Goal: Task Accomplishment & Management: Manage account settings

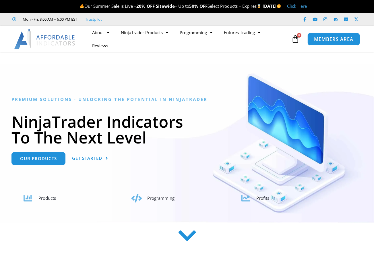
click at [329, 41] on span "MEMBERS AREA" at bounding box center [333, 39] width 39 height 5
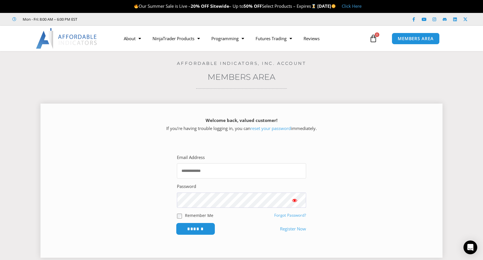
type input "**********"
click at [195, 225] on input "******" at bounding box center [195, 229] width 39 height 12
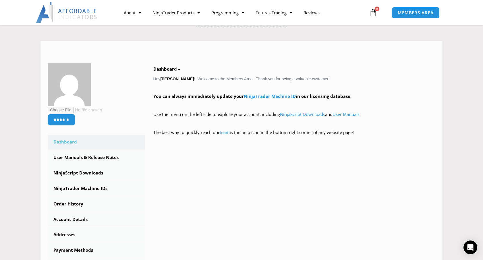
scroll to position [66, 0]
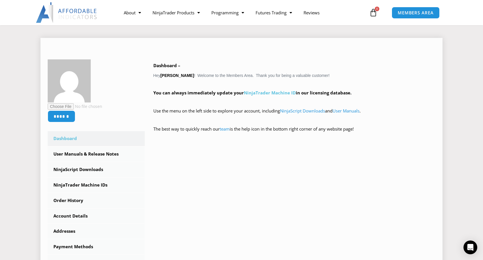
click at [274, 92] on link "NinjaTrader Machine ID" at bounding box center [270, 93] width 52 height 6
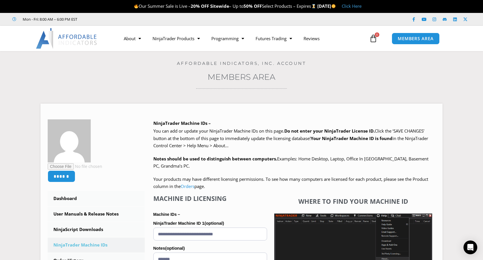
scroll to position [16, 0]
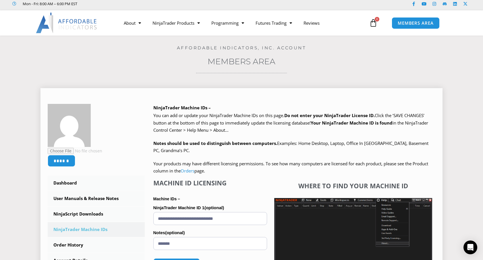
click at [251, 215] on input "**********" at bounding box center [210, 218] width 114 height 13
paste input "text"
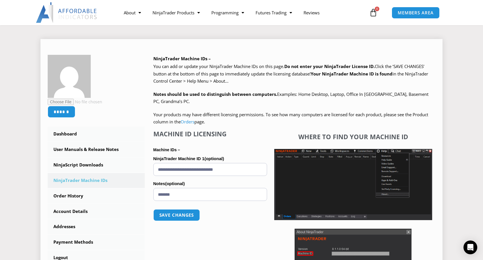
scroll to position [65, 0]
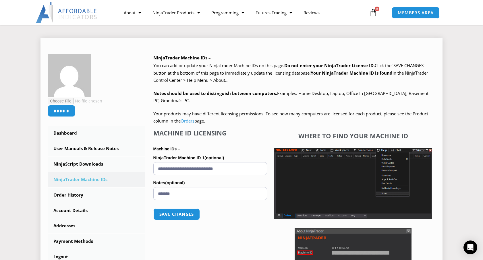
type input "**********"
click at [188, 194] on input "*******" at bounding box center [210, 193] width 114 height 13
click at [175, 214] on button "Save changes" at bounding box center [176, 214] width 49 height 12
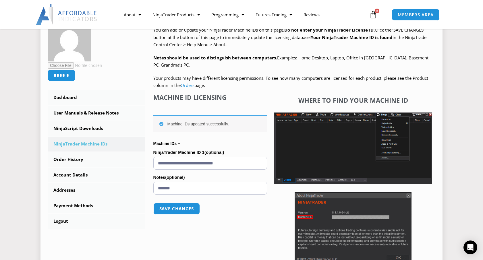
scroll to position [101, 0]
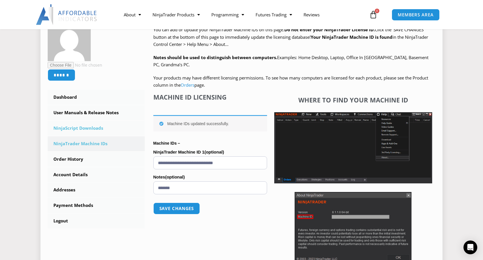
click at [90, 130] on link "NinjaScript Downloads" at bounding box center [96, 128] width 97 height 15
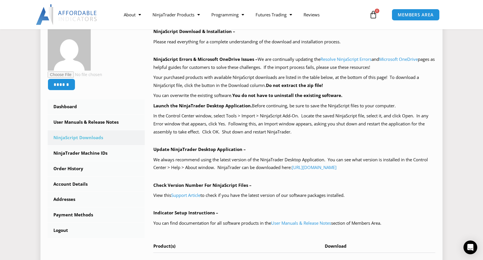
scroll to position [92, 0]
click at [330, 169] on link "[URL][DOMAIN_NAME]" at bounding box center [314, 167] width 45 height 6
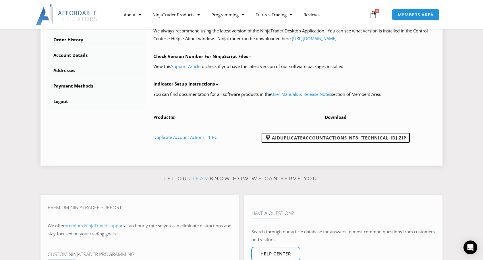
scroll to position [224, 0]
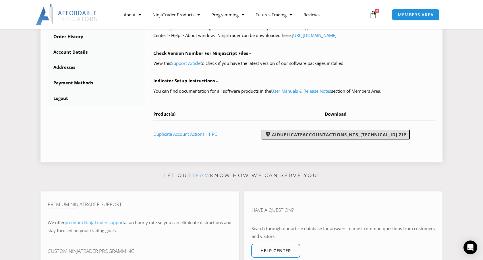
click at [316, 134] on link "AIDuplicateAccountActions_NT8_25.2.5.1.zip" at bounding box center [336, 135] width 148 height 10
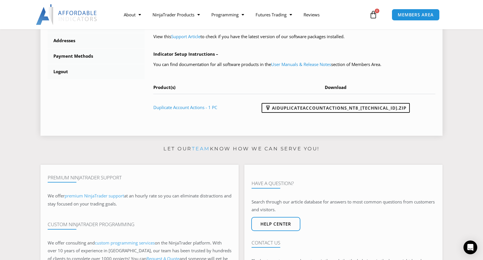
scroll to position [255, 0]
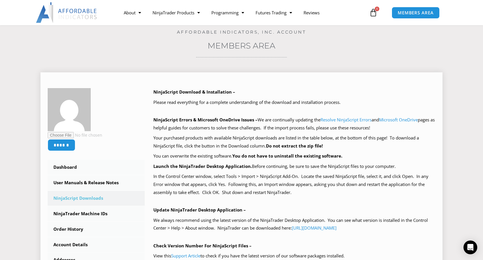
scroll to position [31, 0]
click at [320, 101] on p "Please read everything for a complete understanding of the download and install…" at bounding box center [294, 103] width 282 height 8
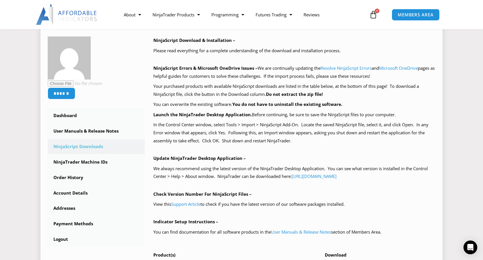
scroll to position [83, 0]
click at [90, 129] on link "User Manuals & Release Notes" at bounding box center [96, 130] width 97 height 15
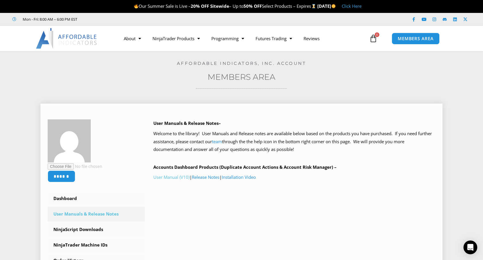
click at [176, 176] on link "User Manual (V10)" at bounding box center [171, 177] width 36 height 6
click at [232, 133] on p "Welcome to the library! User Manuals and Release notes are available below base…" at bounding box center [294, 142] width 282 height 24
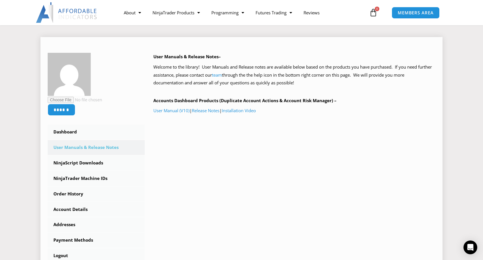
scroll to position [67, 0]
click at [242, 111] on link "Installation Video" at bounding box center [239, 110] width 34 height 6
